Goal: Use online tool/utility: Use online tool/utility

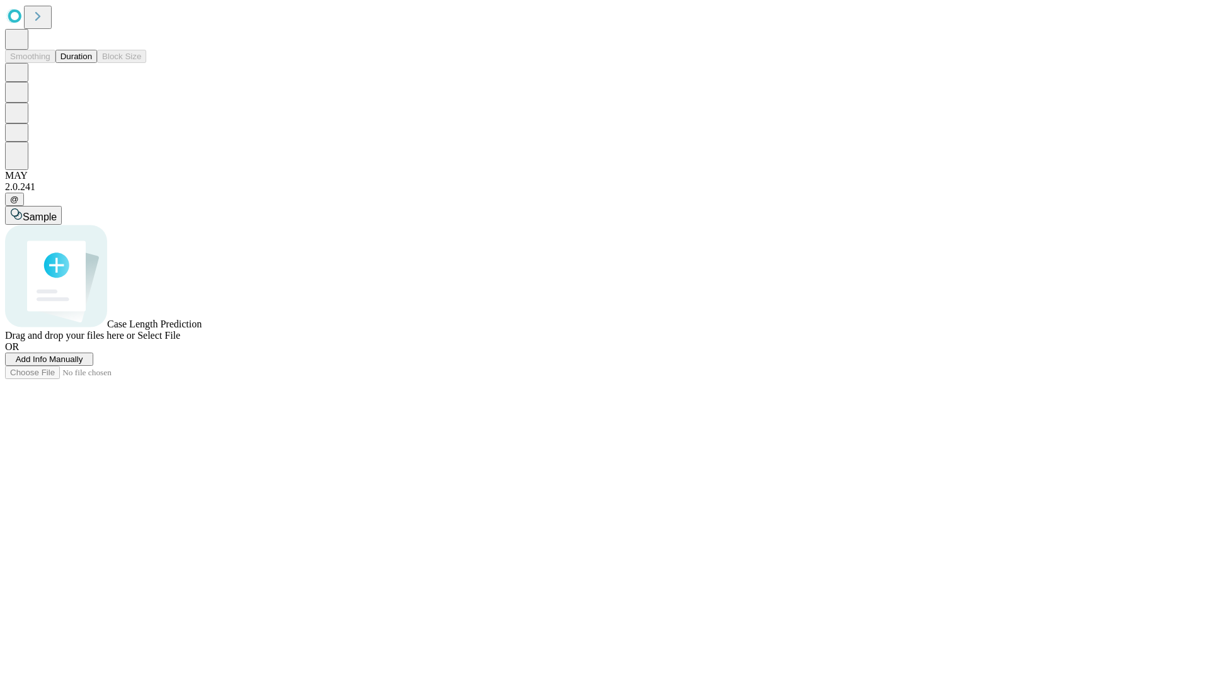
click at [92, 63] on button "Duration" at bounding box center [76, 56] width 42 height 13
click at [57, 212] on span "Sample" at bounding box center [40, 217] width 34 height 11
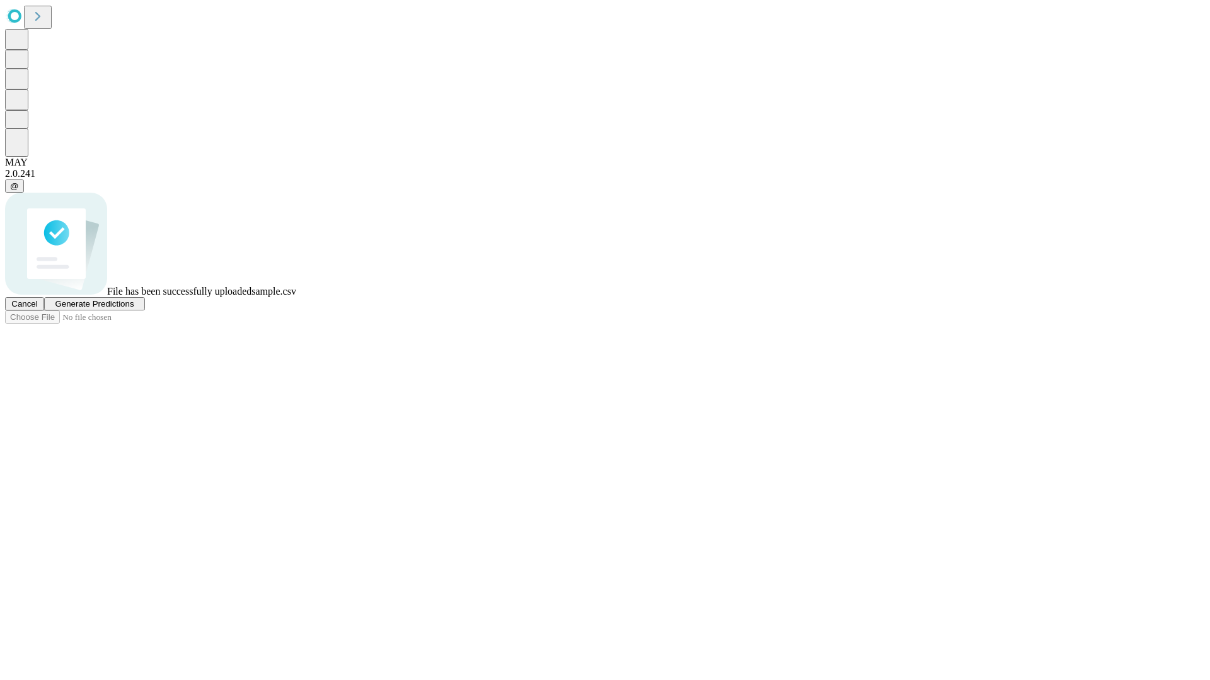
click at [134, 309] on span "Generate Predictions" at bounding box center [94, 303] width 79 height 9
